Goal: Information Seeking & Learning: Learn about a topic

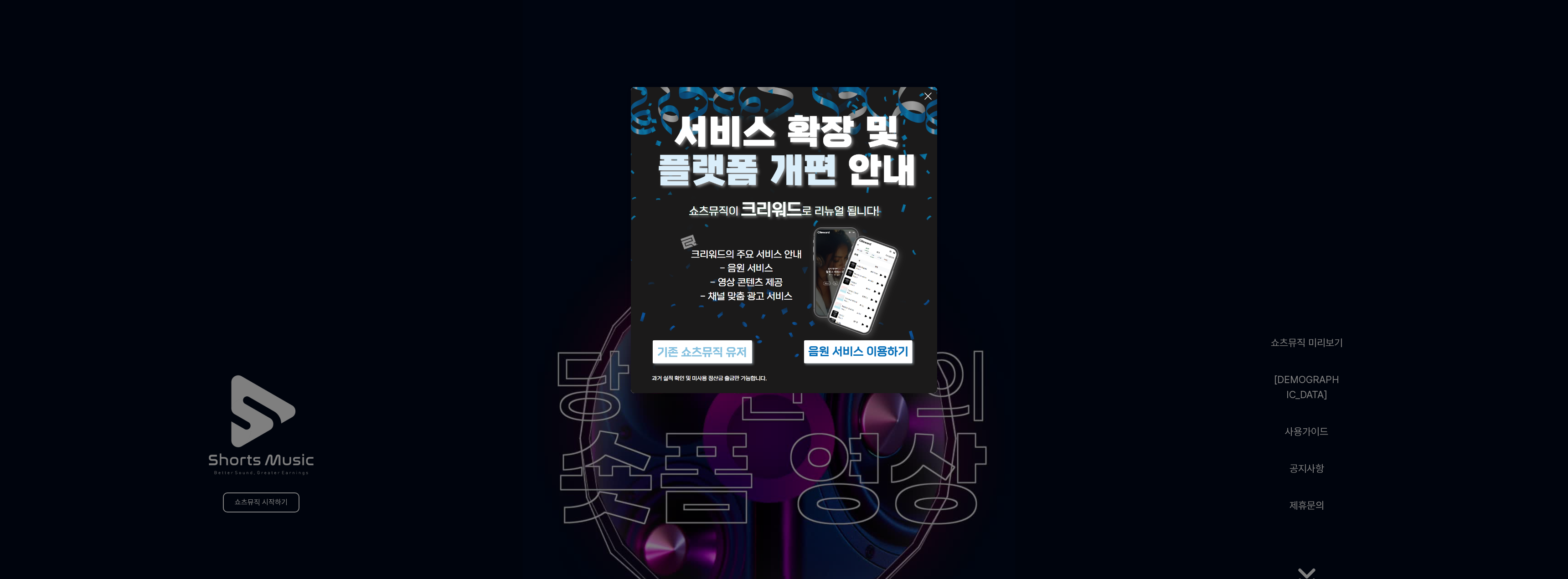
click at [924, 99] on icon at bounding box center [928, 96] width 11 height 11
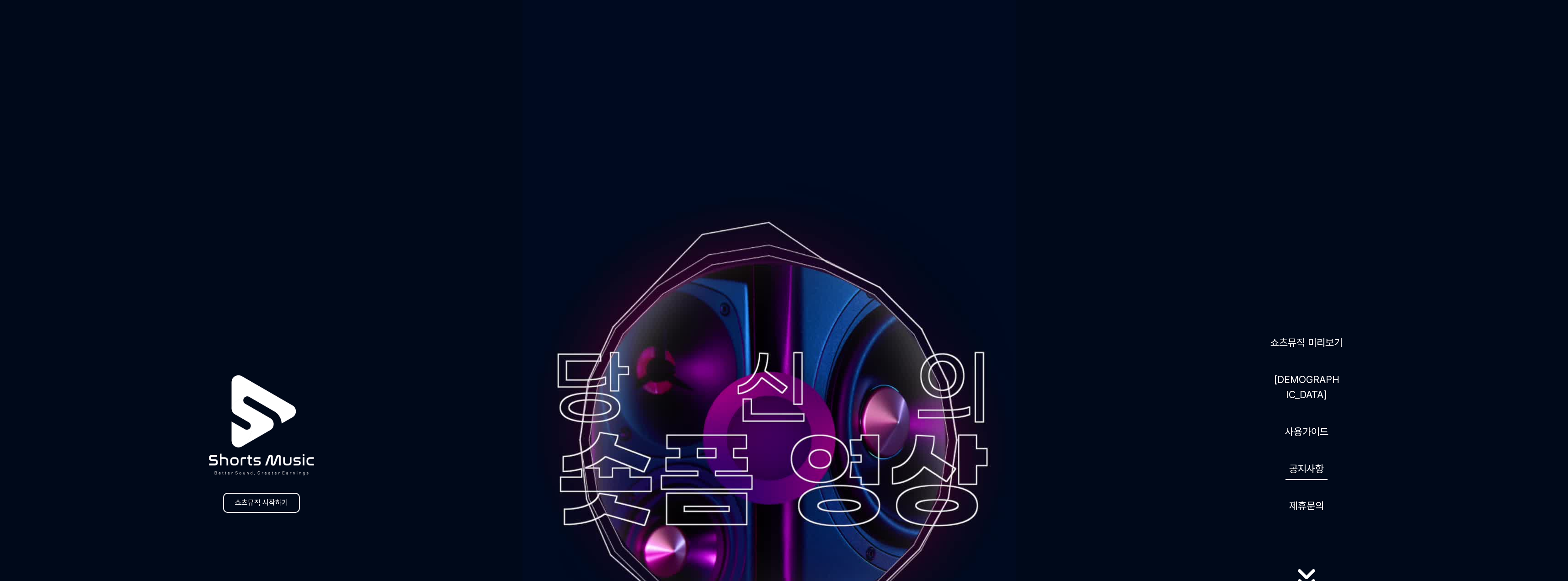
click at [1305, 463] on link "공지사항" at bounding box center [1306, 469] width 42 height 23
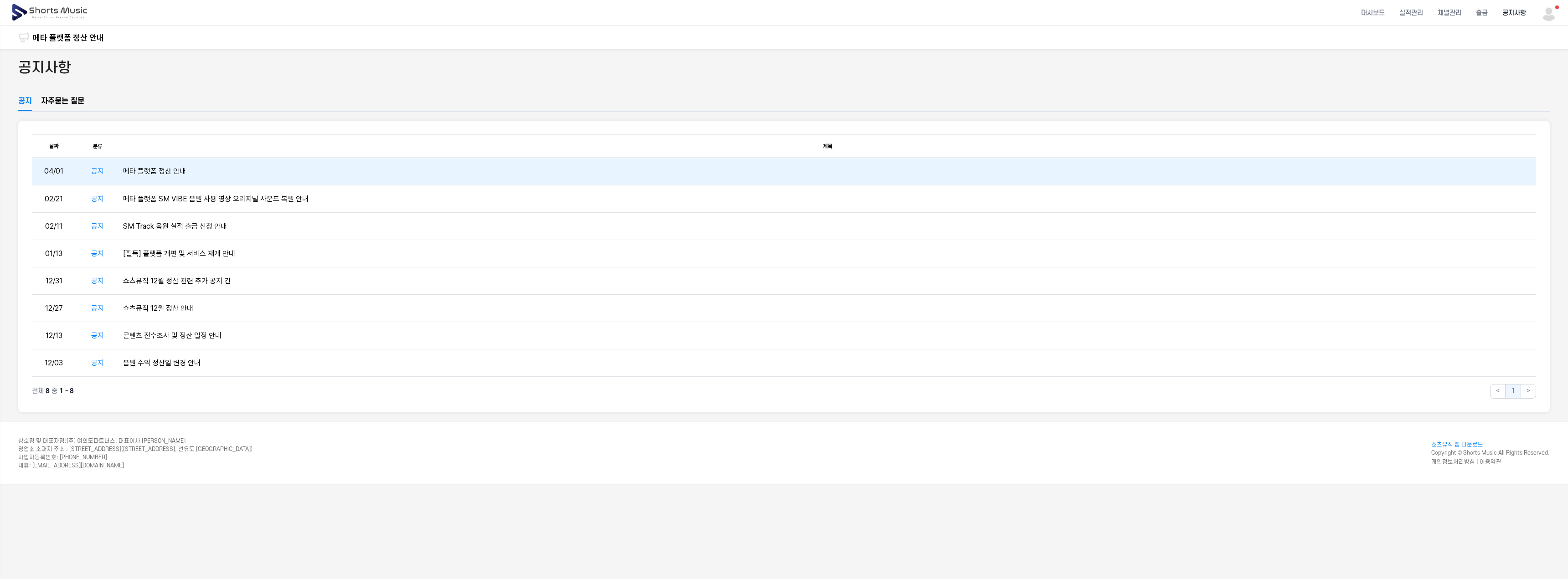
click at [163, 167] on td "메타 플랫폼 정산 안내" at bounding box center [827, 172] width 1416 height 27
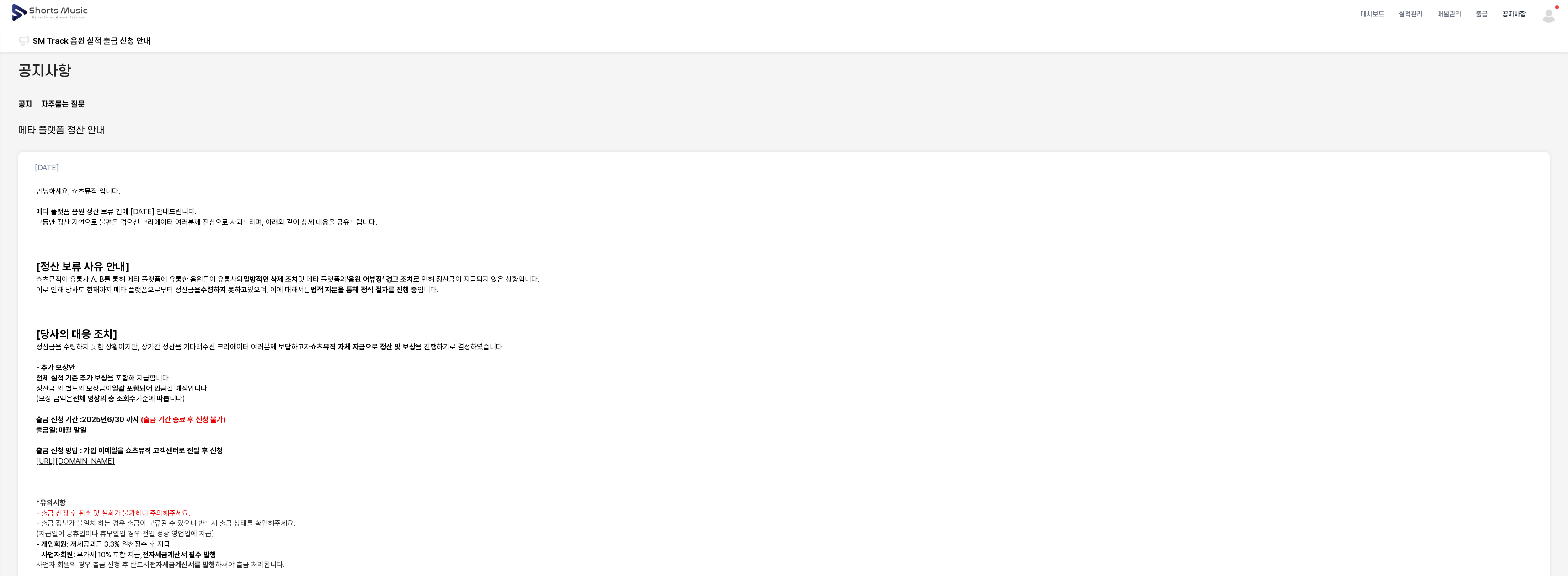
scroll to position [137, 0]
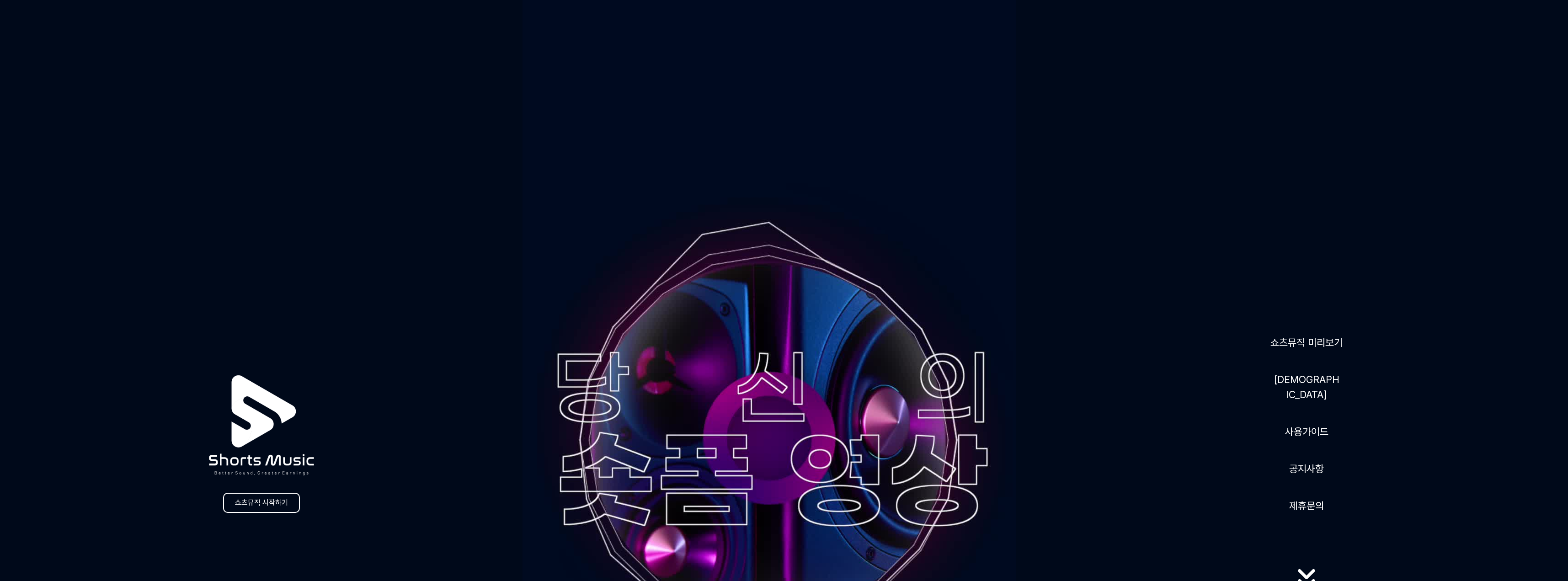
drag, startPoint x: 286, startPoint y: 110, endPoint x: 309, endPoint y: 52, distance: 62.4
click at [286, 110] on div "쇼츠뮤직 시작하기 쇼츠뮤직 미리보기 음원 사용가이드 공지사항 제휴문의" at bounding box center [784, 464] width 1568 height 929
